Goal: Information Seeking & Learning: Obtain resource

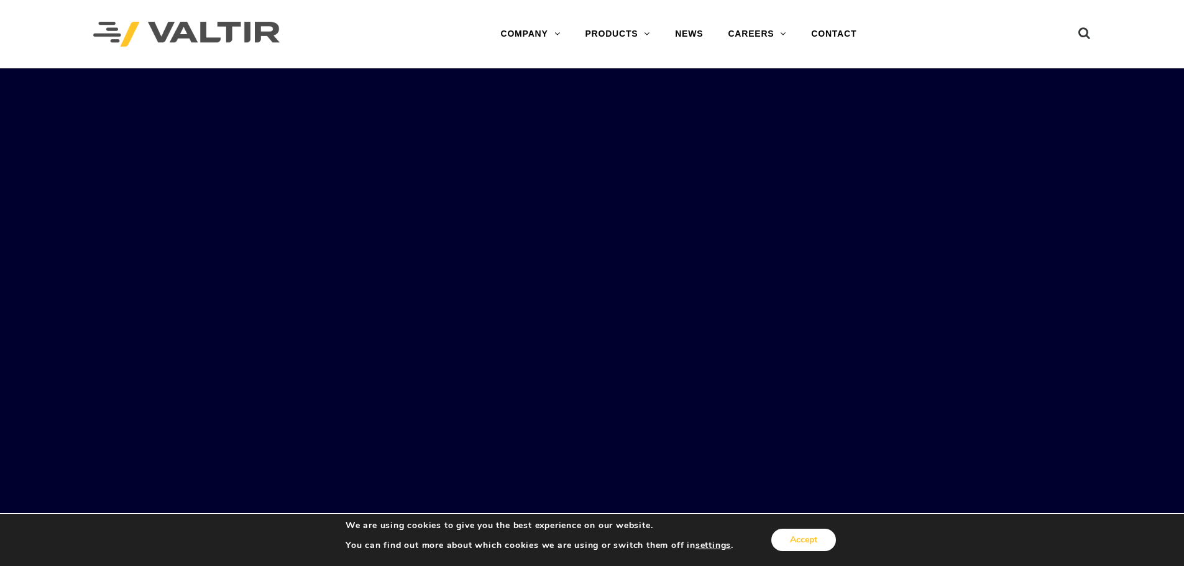
click at [818, 541] on button "Accept" at bounding box center [803, 540] width 65 height 22
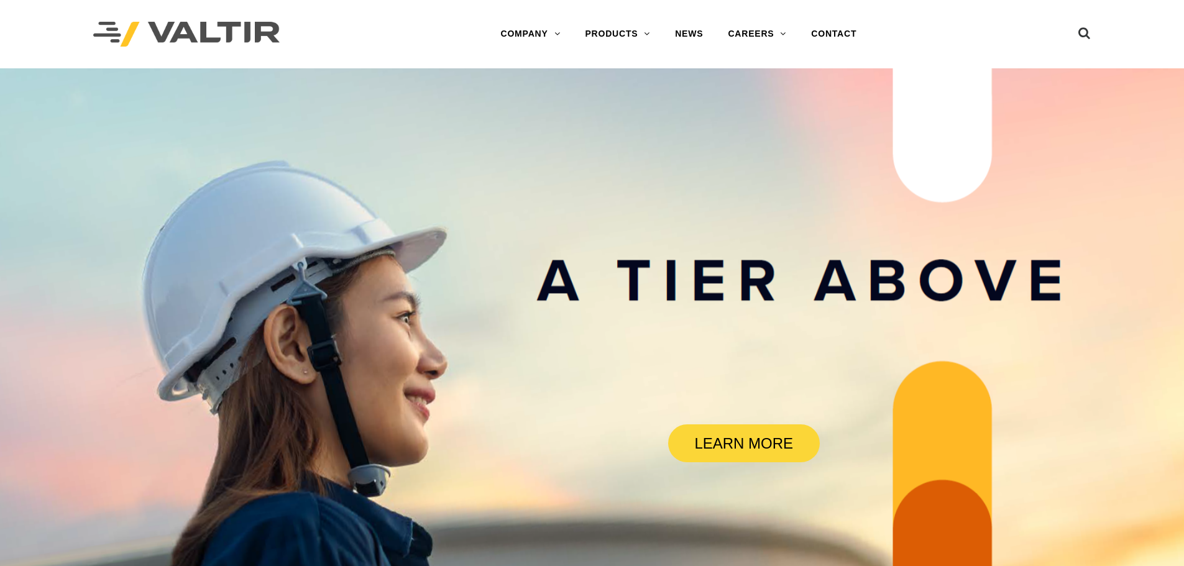
drag, startPoint x: 1188, startPoint y: 86, endPoint x: 1192, endPoint y: 9, distance: 77.2
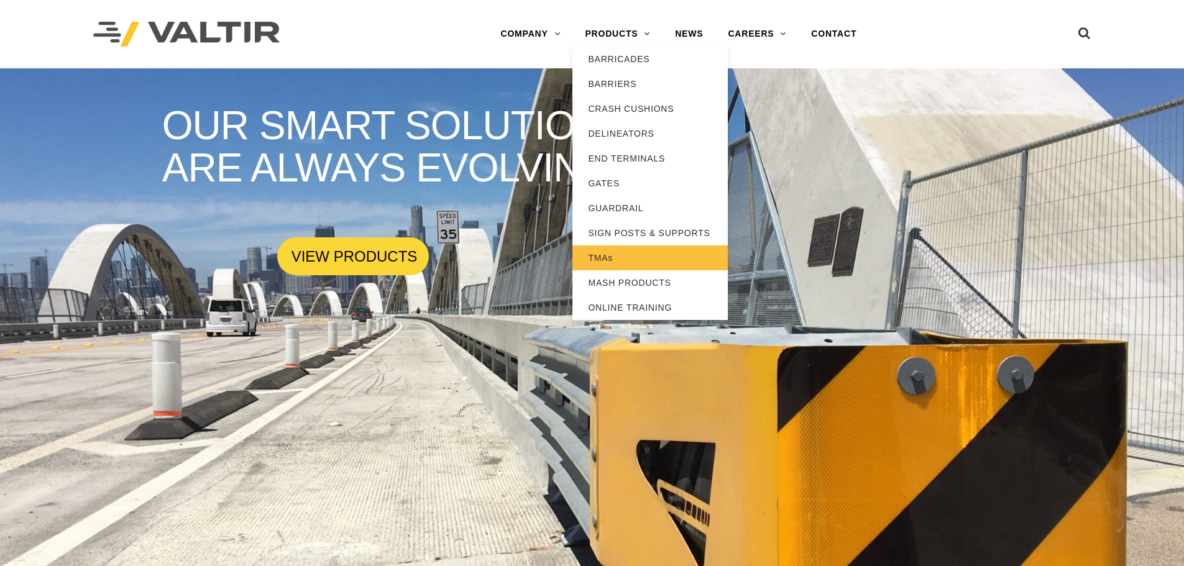
click at [600, 260] on link "TMAs" at bounding box center [649, 257] width 155 height 25
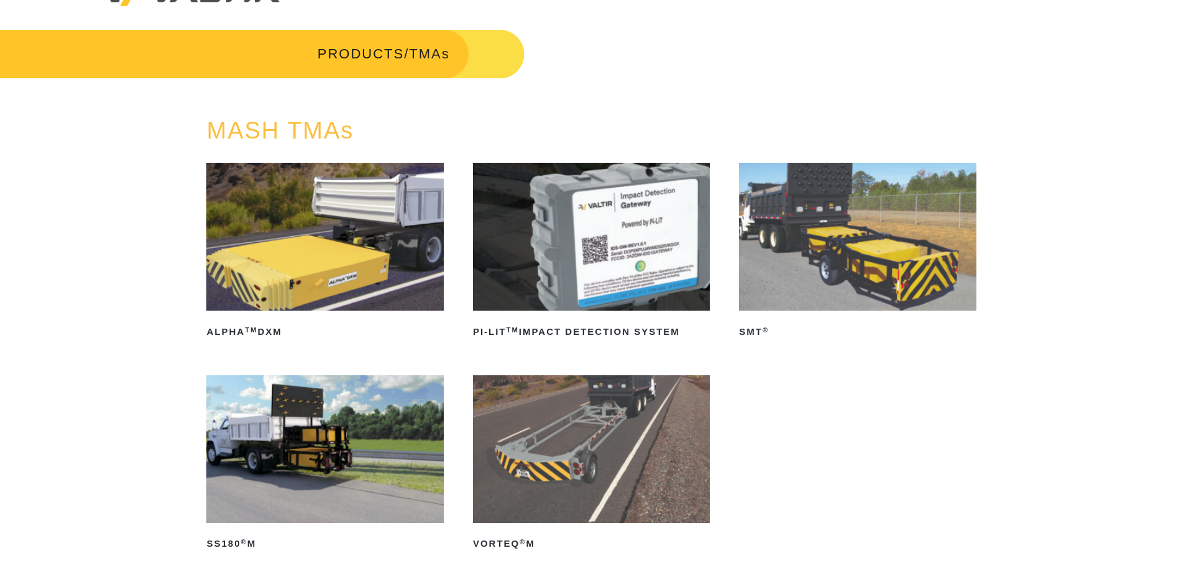
scroll to position [62, 0]
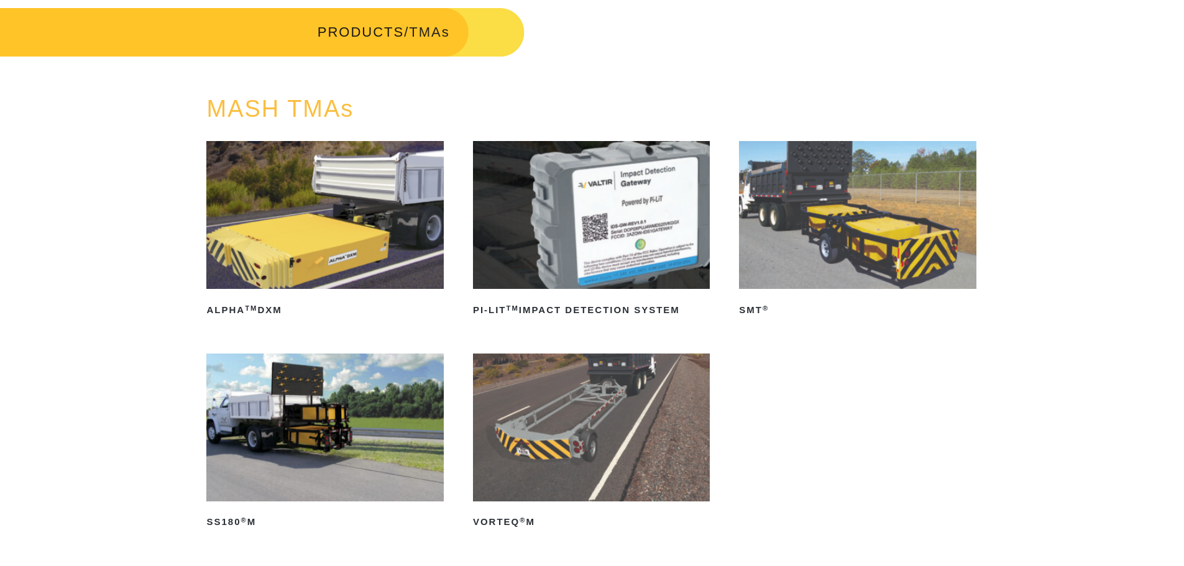
click at [860, 260] on img at bounding box center [857, 215] width 237 height 148
click at [281, 436] on img at bounding box center [324, 428] width 237 height 148
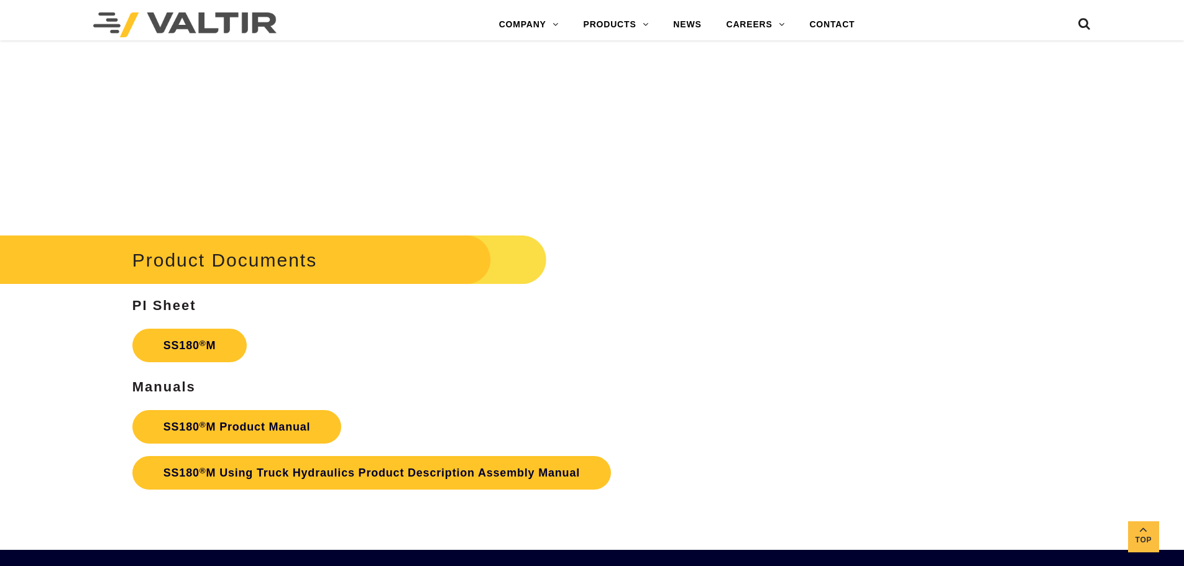
scroll to position [4350, 0]
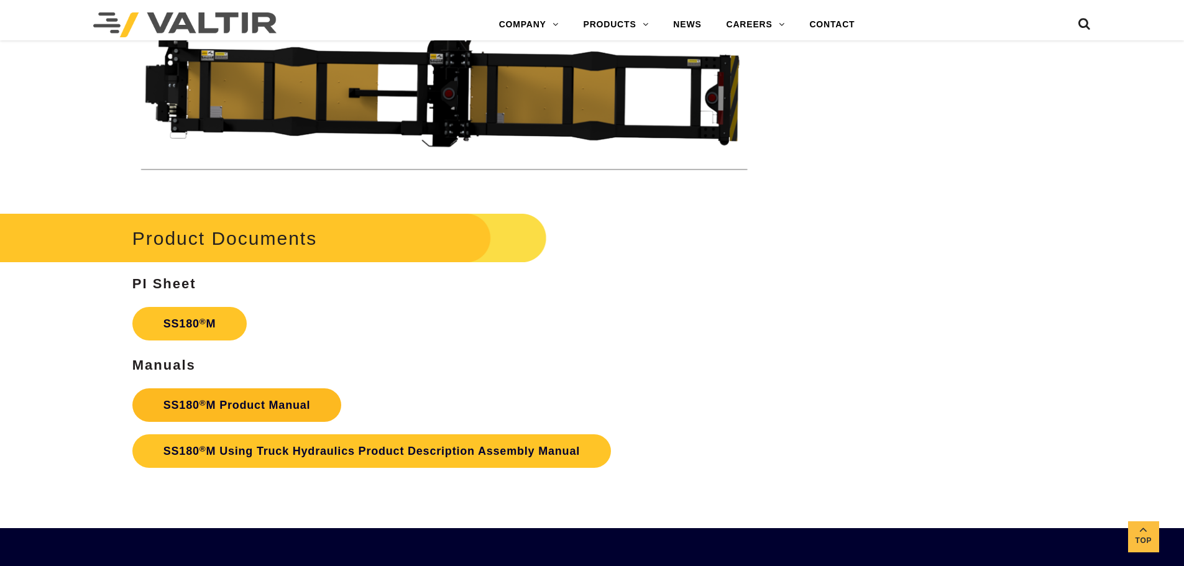
click at [223, 403] on link "SS180 ® M Product Manual" at bounding box center [236, 405] width 209 height 34
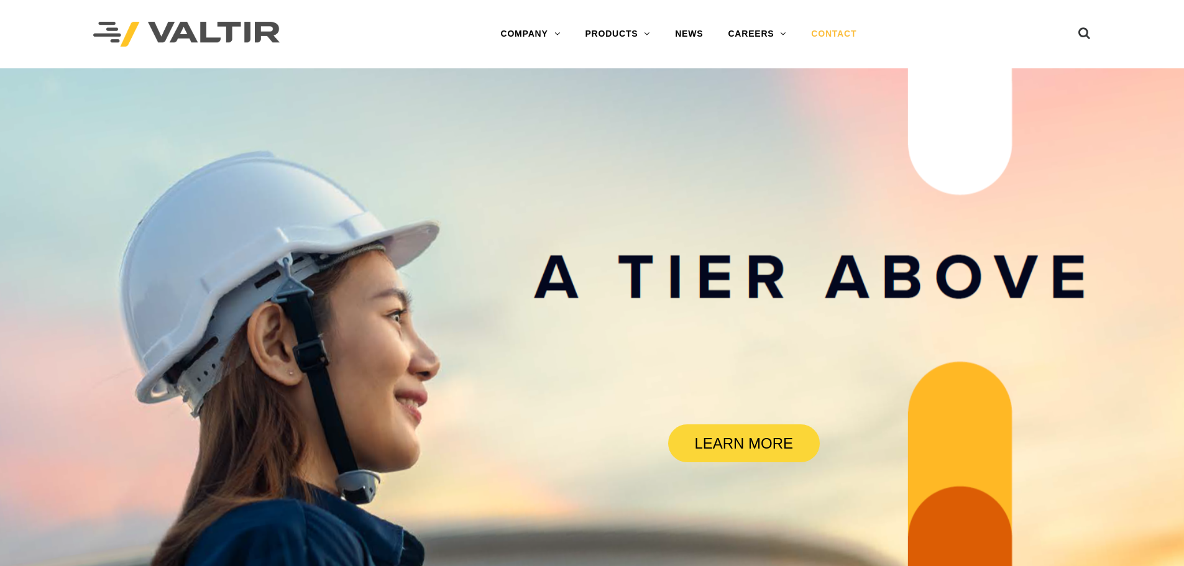
click at [838, 33] on link "CONTACT" at bounding box center [834, 34] width 70 height 25
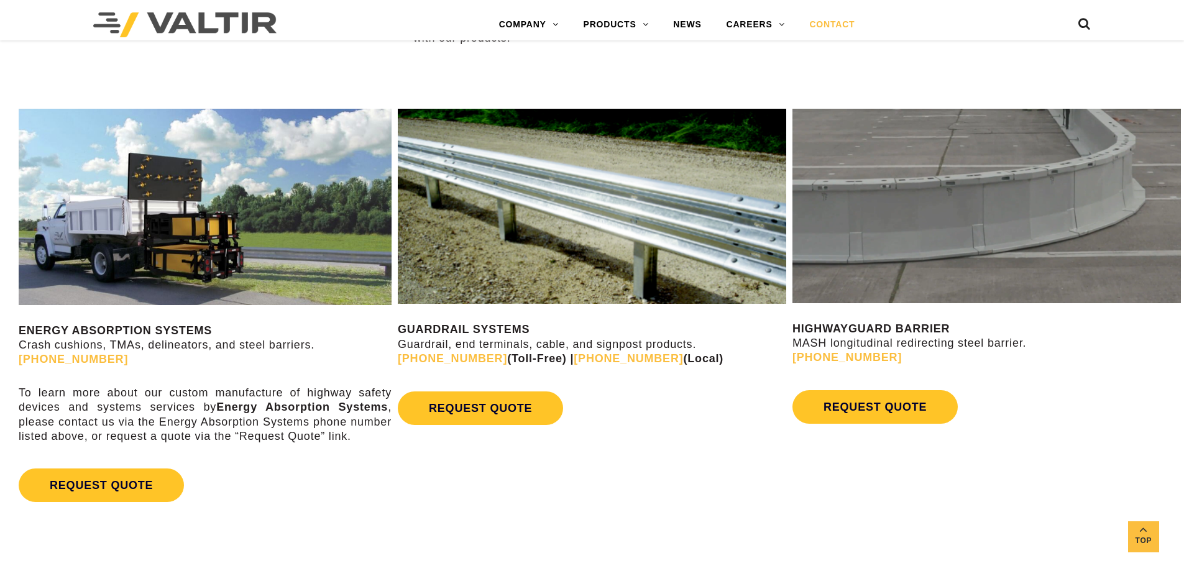
scroll to position [684, 0]
